Goal: Use online tool/utility: Use online tool/utility

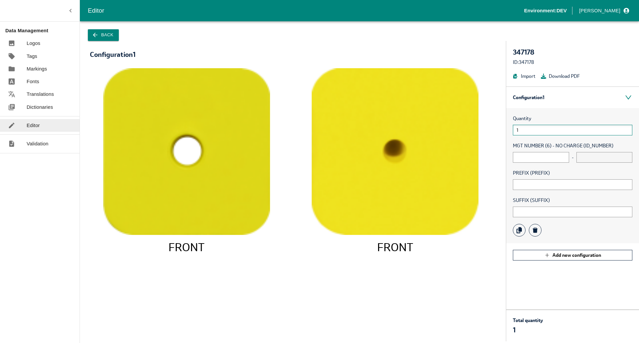
click at [528, 127] on input "1" at bounding box center [573, 130] width 120 height 11
drag, startPoint x: 523, startPoint y: 154, endPoint x: 525, endPoint y: 166, distance: 11.8
click at [523, 154] on input "text" at bounding box center [541, 157] width 56 height 11
click at [457, 250] on icon "FRONT FRONT" at bounding box center [293, 201] width 393 height 267
click at [524, 160] on input "text" at bounding box center [541, 157] width 56 height 11
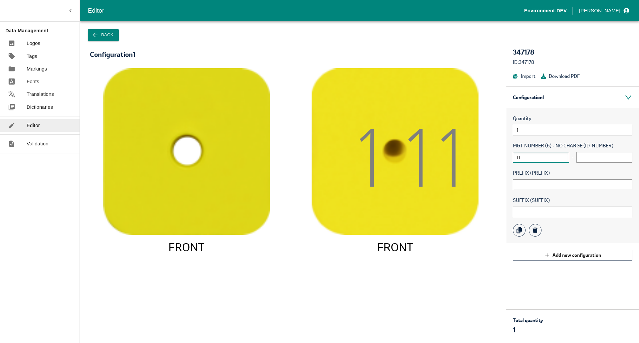
type input "1"
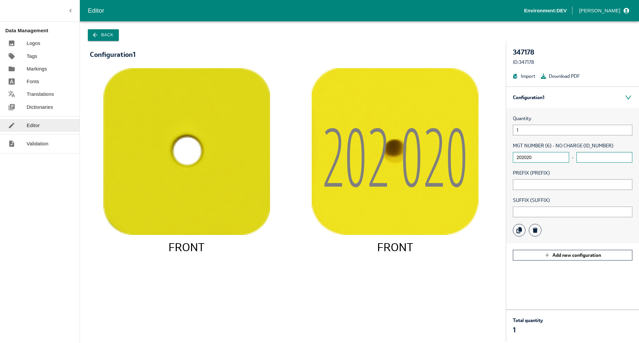
type input "202020"
click at [601, 158] on input "text" at bounding box center [605, 157] width 56 height 11
type input "202025"
click at [529, 182] on input "text" at bounding box center [573, 184] width 120 height 11
type input "A"
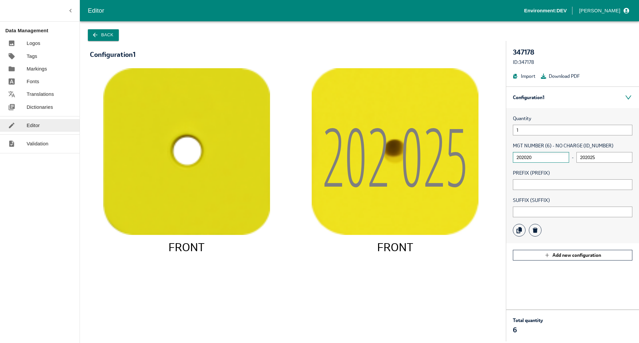
click at [520, 160] on input "202020" at bounding box center [541, 157] width 56 height 11
type input "2020"
click at [585, 159] on input "202025" at bounding box center [605, 157] width 56 height 11
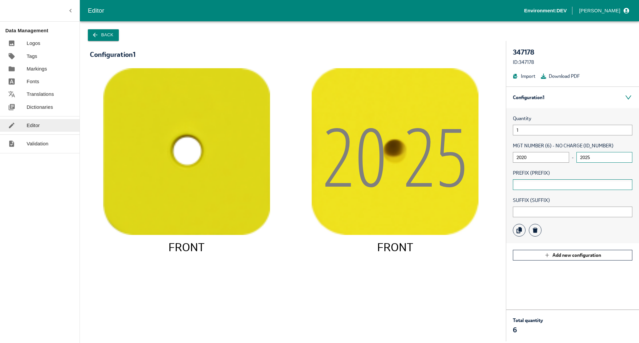
type input "2025"
click at [528, 188] on input "text" at bounding box center [573, 184] width 120 height 11
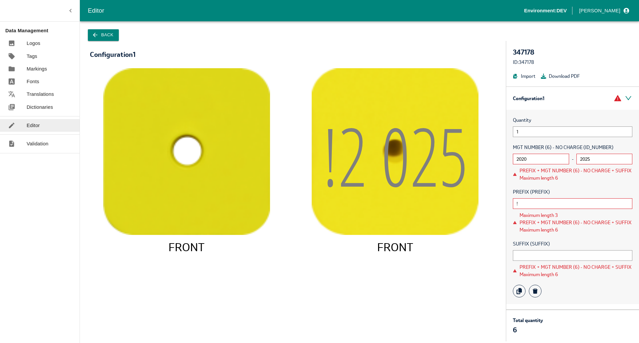
type input "!"
drag, startPoint x: 523, startPoint y: 203, endPoint x: 541, endPoint y: 210, distance: 19.5
click at [523, 203] on input "!" at bounding box center [573, 203] width 120 height 11
click at [535, 203] on input "!" at bounding box center [573, 203] width 120 height 11
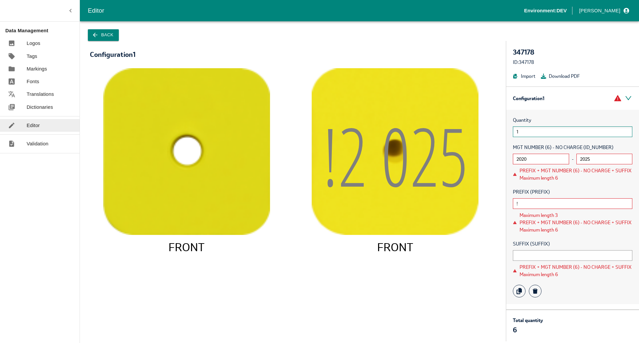
click at [530, 136] on div "Quantity 1 MGT NUMBER (6) - NO CHARGE (ID_NUMBER) [DATE] - [DATE] PREFIX + MGT …" at bounding box center [572, 207] width 133 height 194
click at [530, 136] on input "1" at bounding box center [573, 132] width 120 height 11
paste input "text"
type input "1"
click at [523, 202] on input "!" at bounding box center [573, 203] width 120 height 11
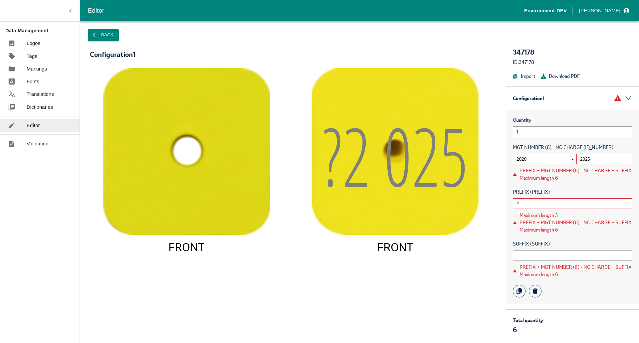
type input "?"
